Goal: Task Accomplishment & Management: Manage account settings

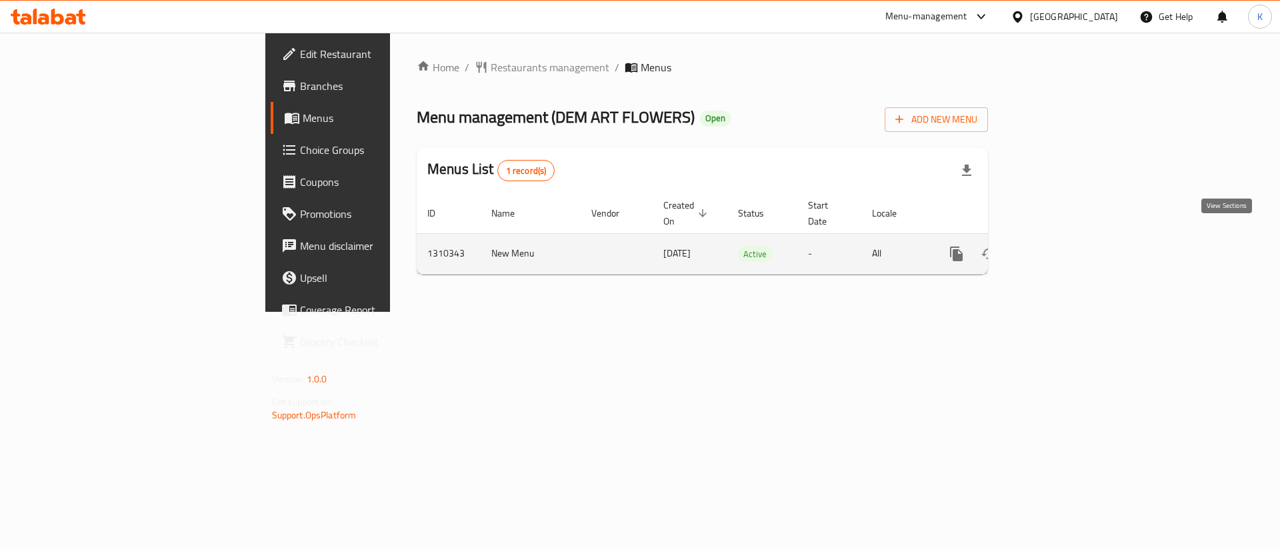
click at [1061, 246] on icon "enhanced table" at bounding box center [1053, 254] width 16 height 16
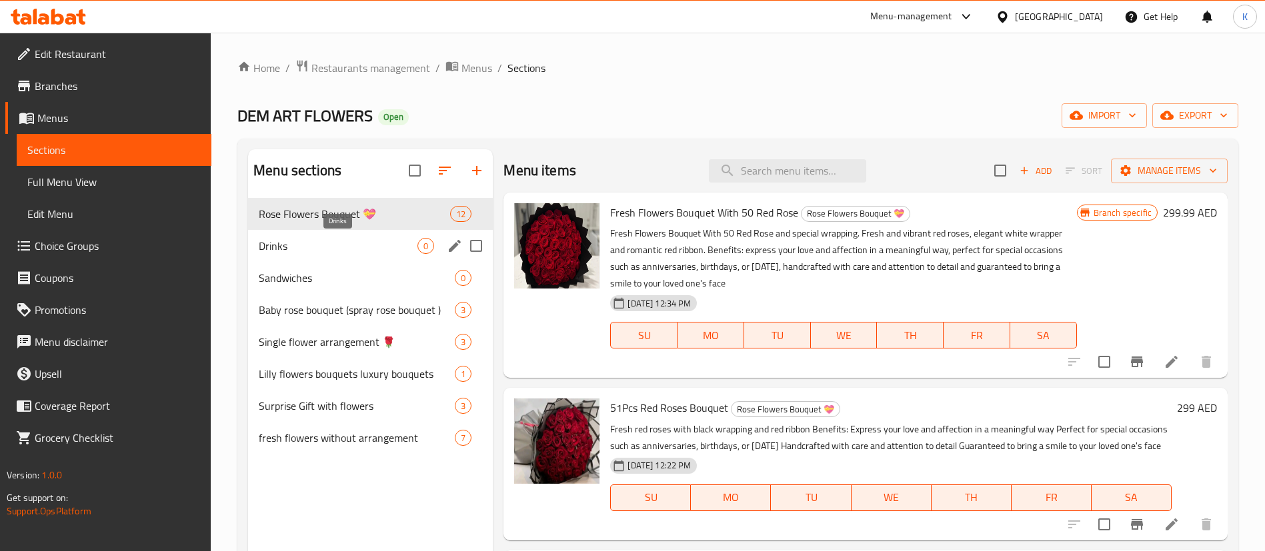
click at [359, 248] on span "Drinks" at bounding box center [338, 246] width 159 height 16
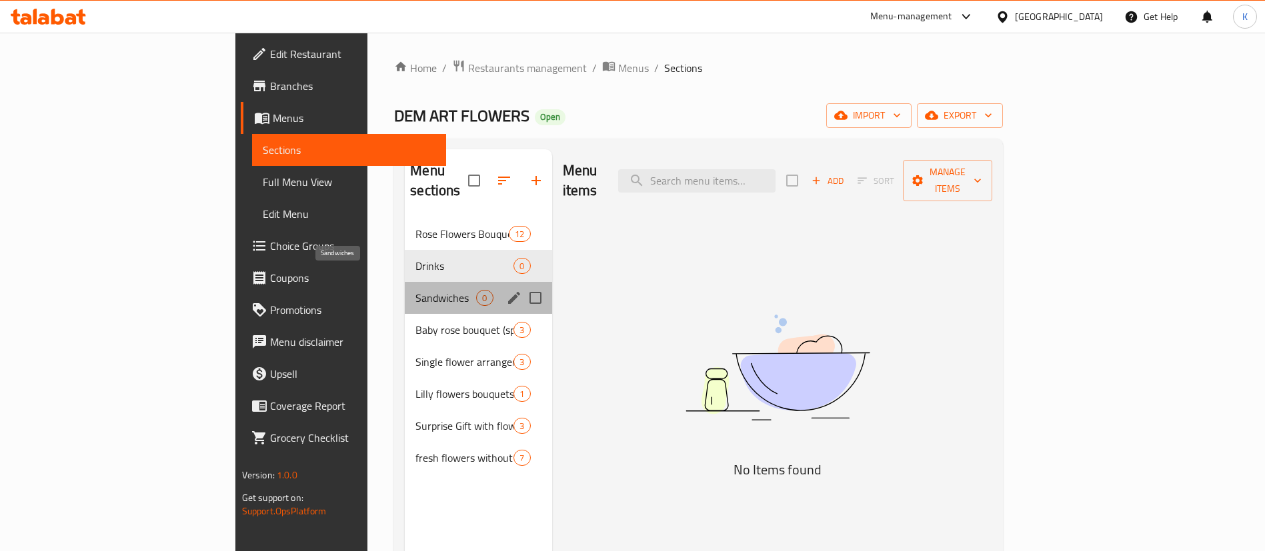
click at [415, 290] on span "Sandwiches" at bounding box center [445, 298] width 61 height 16
click at [415, 258] on span "Drinks" at bounding box center [445, 266] width 61 height 16
click at [405, 286] on div "Sandwiches 0" at bounding box center [478, 298] width 147 height 32
click at [415, 258] on span "Drinks" at bounding box center [445, 266] width 61 height 16
click at [415, 290] on span "Sandwiches" at bounding box center [445, 298] width 61 height 16
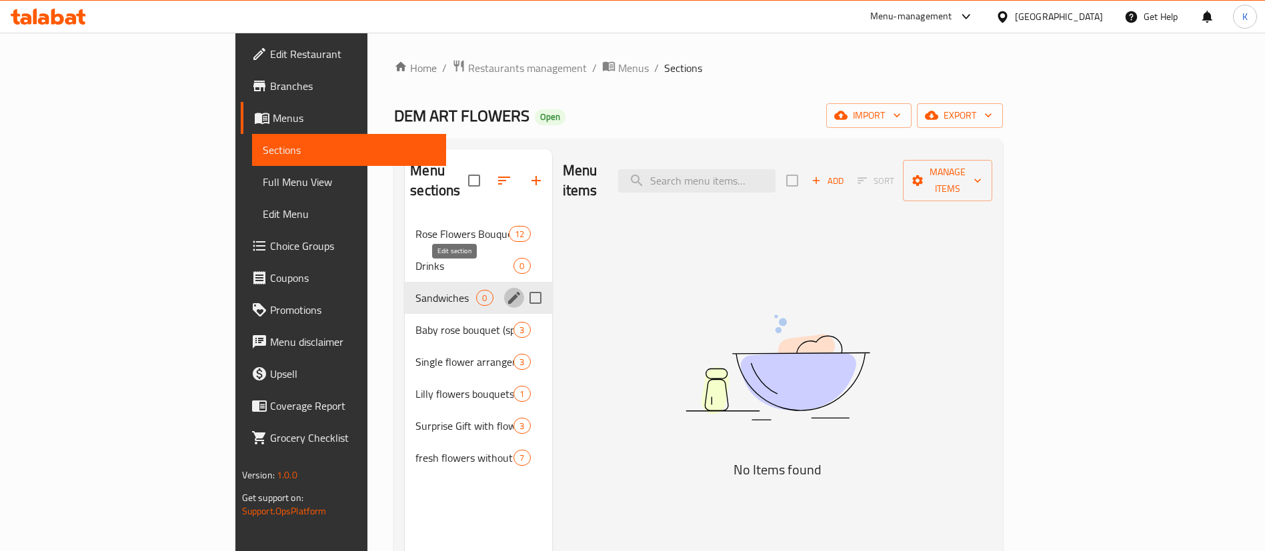
click at [506, 290] on icon "edit" at bounding box center [514, 298] width 16 height 16
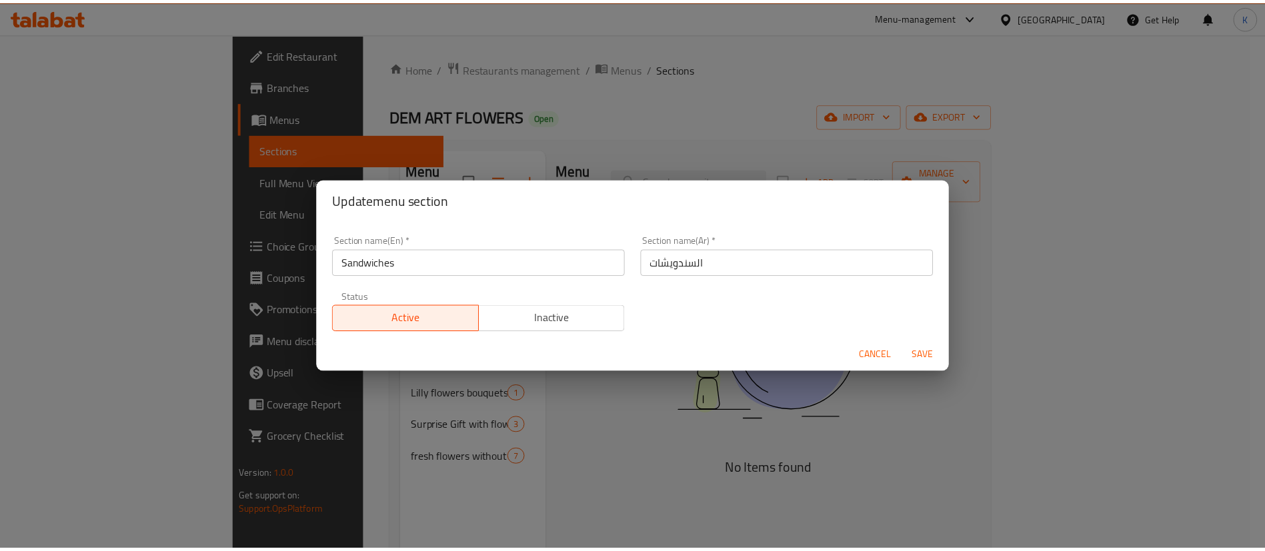
scroll to position [3, 0]
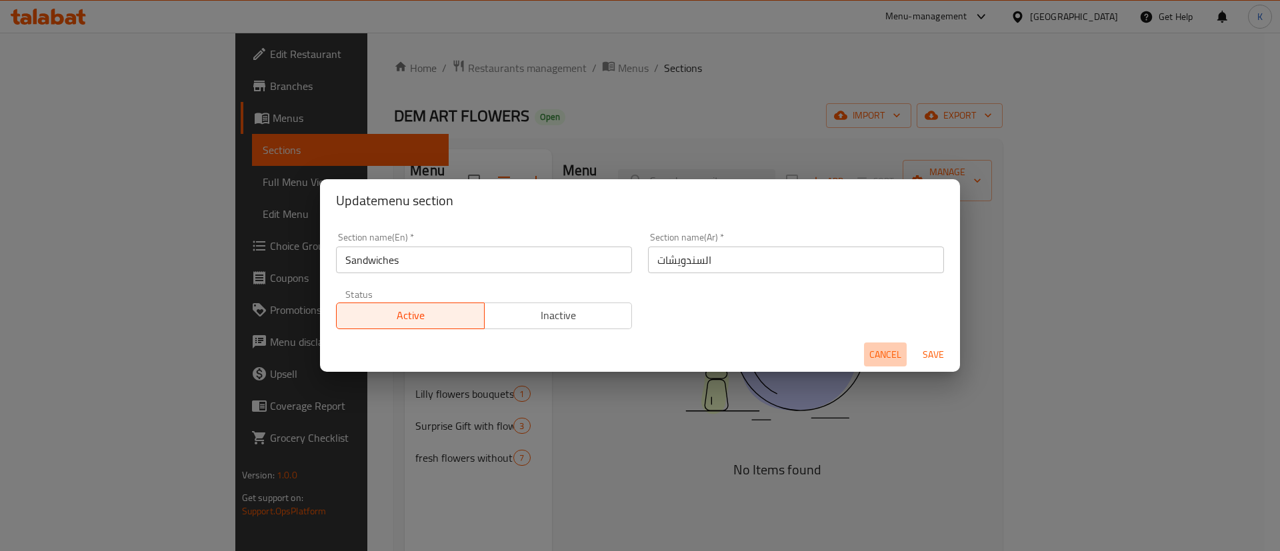
click at [891, 352] on span "Cancel" at bounding box center [885, 355] width 32 height 17
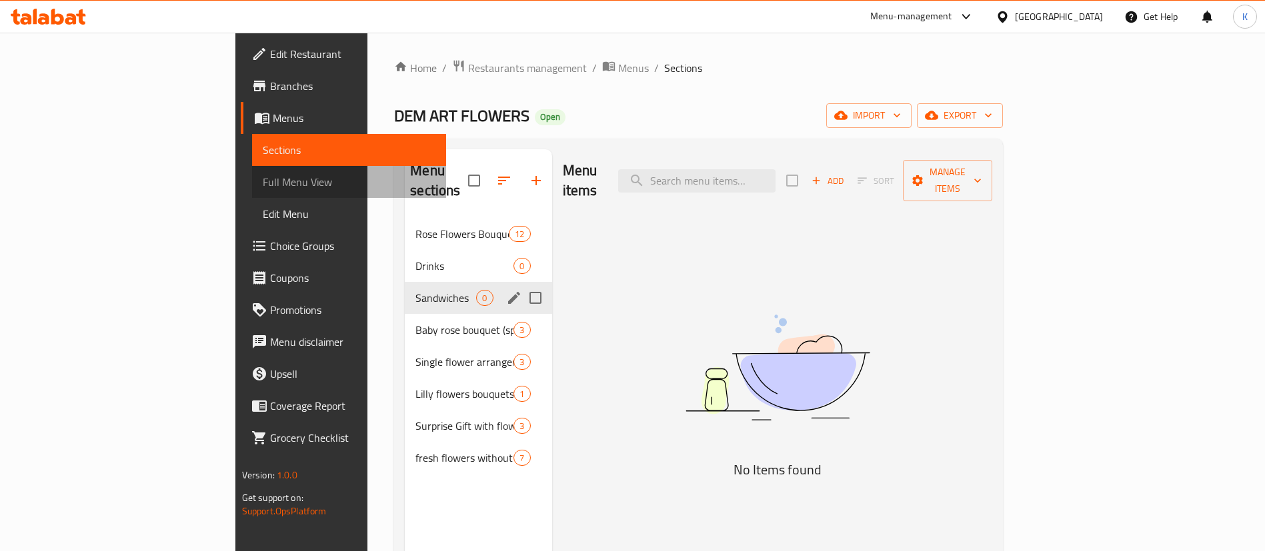
click at [263, 185] on span "Full Menu View" at bounding box center [349, 182] width 173 height 16
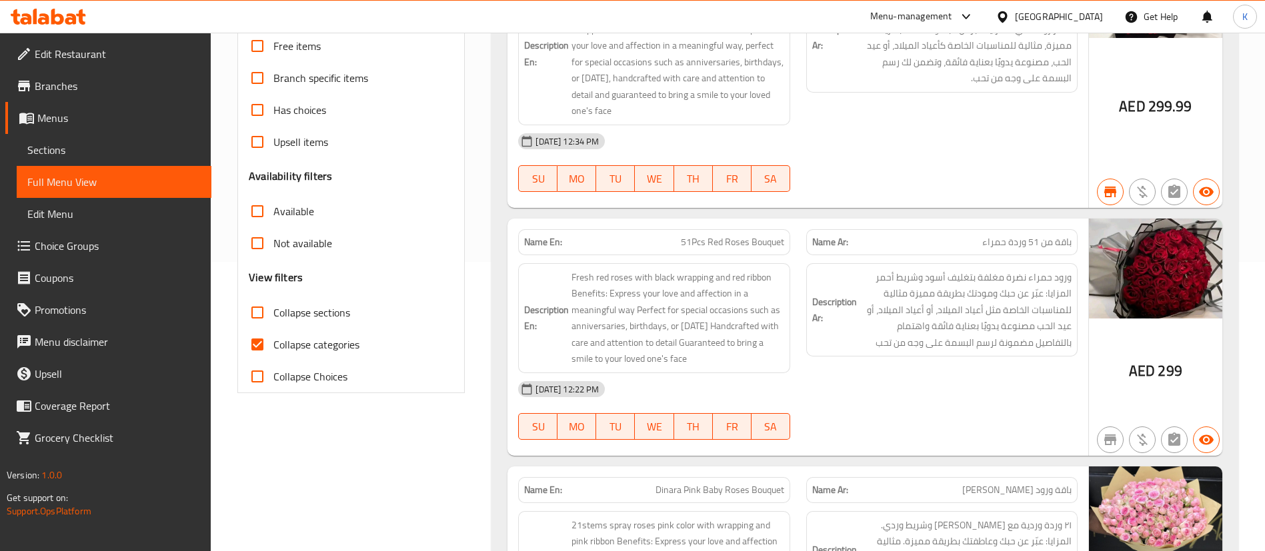
scroll to position [127, 0]
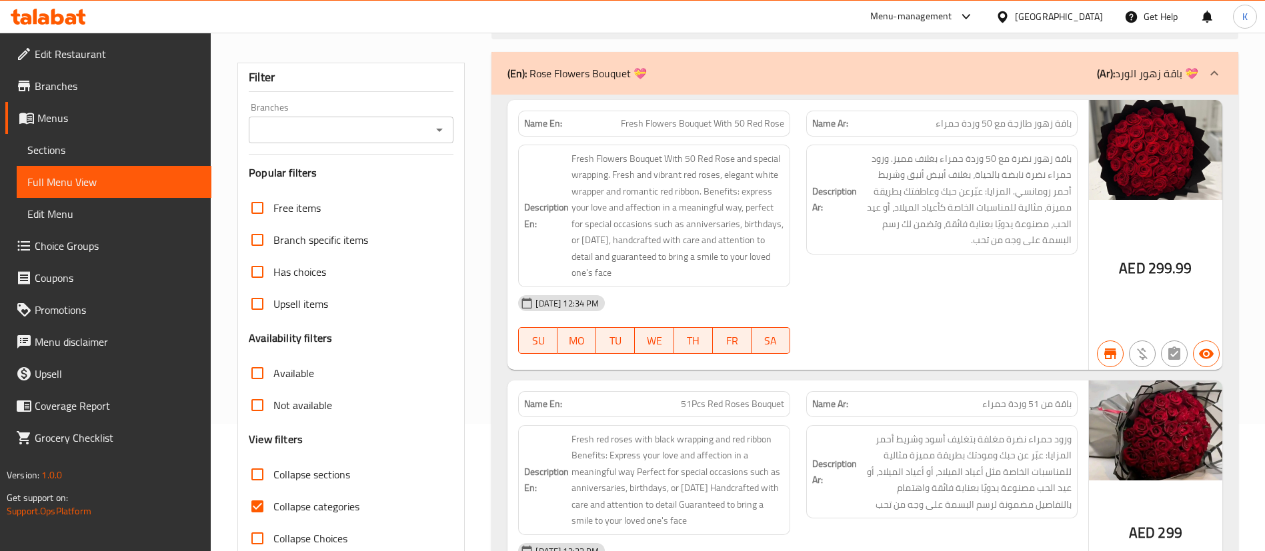
click at [548, 274] on h6 "Description En: Fresh Flowers Bouquet With 50 Red Rose and special wrapping. Fr…" at bounding box center [653, 216] width 259 height 131
click at [91, 142] on span "Sections" at bounding box center [113, 150] width 173 height 16
